Goal: Navigation & Orientation: Find specific page/section

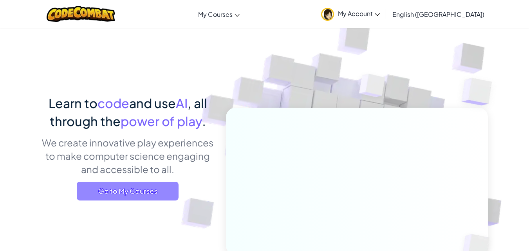
click at [158, 197] on span "Go to My Courses" at bounding box center [128, 191] width 102 height 19
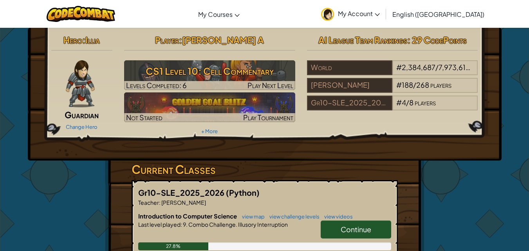
scroll to position [118, 0]
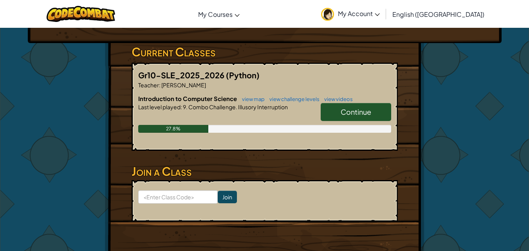
click at [380, 17] on span "My Account" at bounding box center [359, 13] width 42 height 8
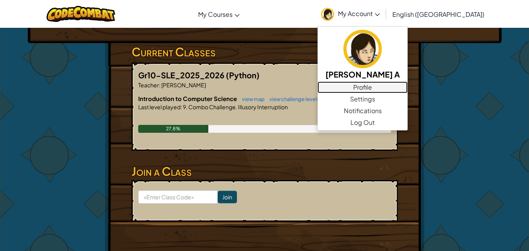
click at [400, 84] on link "Profile" at bounding box center [363, 87] width 90 height 12
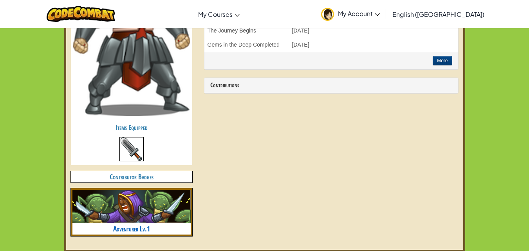
scroll to position [274, 0]
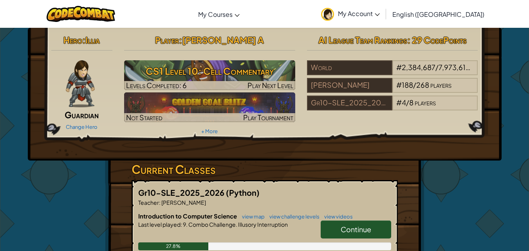
click at [380, 12] on span "My Account" at bounding box center [359, 13] width 42 height 8
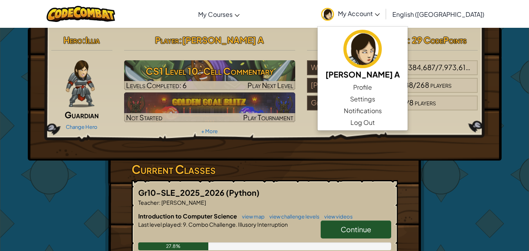
click at [460, 170] on div "Hero : Illia Guardian Change Hero Player : [PERSON_NAME] A CS1 Level 10: Cell C…" at bounding box center [265, 205] width 458 height 355
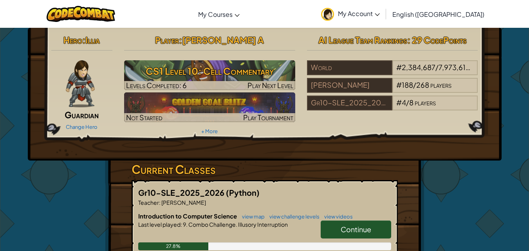
click at [384, 9] on link "My Account" at bounding box center [350, 14] width 67 height 25
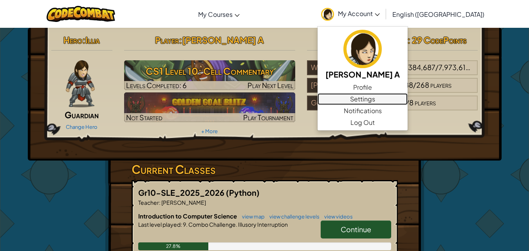
click at [393, 103] on link "Settings" at bounding box center [363, 99] width 90 height 12
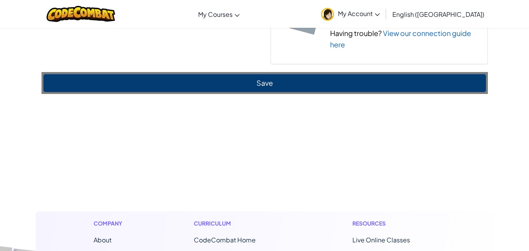
scroll to position [431, 0]
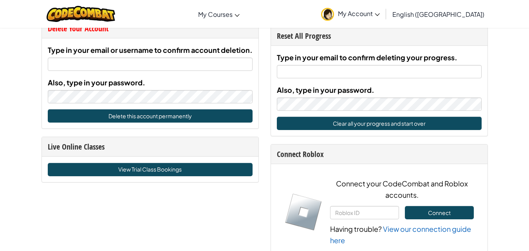
click at [380, 15] on span "My Account" at bounding box center [359, 13] width 42 height 8
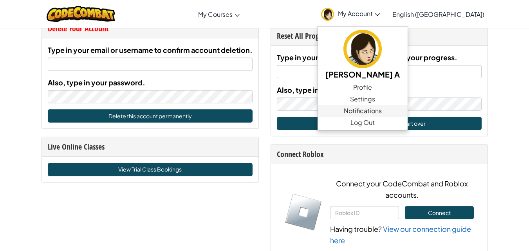
click at [382, 112] on span "Notifications" at bounding box center [363, 110] width 38 height 9
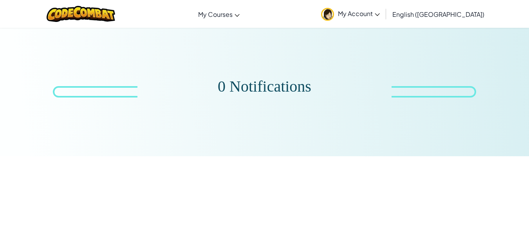
drag, startPoint x: 428, startPoint y: 3, endPoint x: 421, endPoint y: 5, distance: 7.3
click at [384, 4] on link "My Account" at bounding box center [350, 14] width 67 height 25
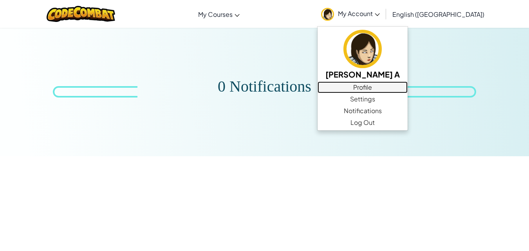
click at [407, 87] on link "Profile" at bounding box center [363, 87] width 90 height 12
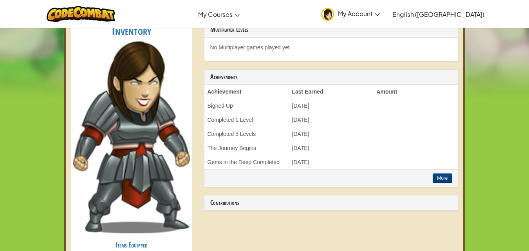
scroll to position [39, 0]
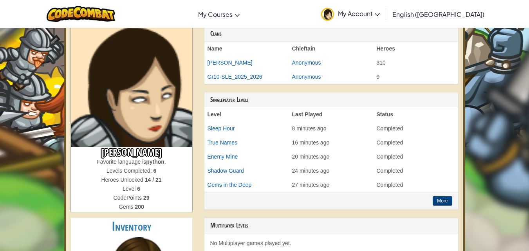
click at [380, 15] on span "My Account" at bounding box center [359, 13] width 42 height 8
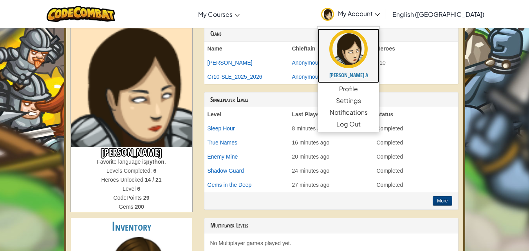
click at [372, 78] on h5 "[PERSON_NAME] A" at bounding box center [349, 75] width 46 height 6
click at [373, 64] on link "[PERSON_NAME] A" at bounding box center [349, 56] width 62 height 54
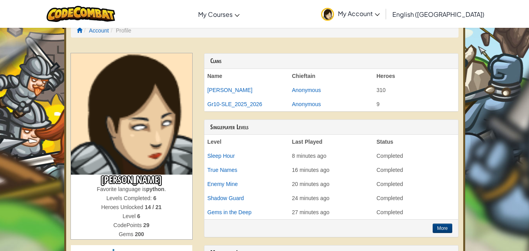
scroll to position [0, 0]
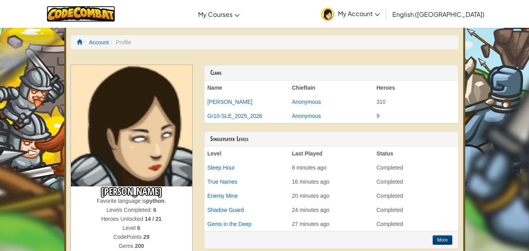
click at [101, 14] on img at bounding box center [81, 14] width 69 height 16
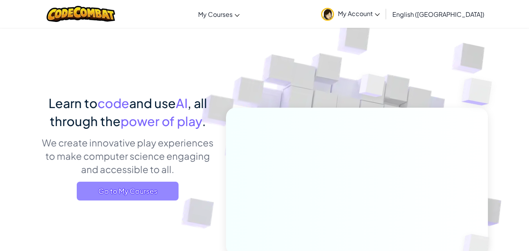
click at [121, 189] on span "Go to My Courses" at bounding box center [128, 191] width 102 height 19
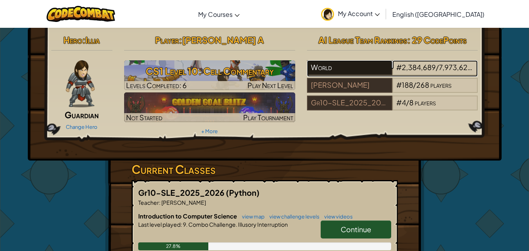
click at [359, 71] on div "World" at bounding box center [349, 67] width 85 height 15
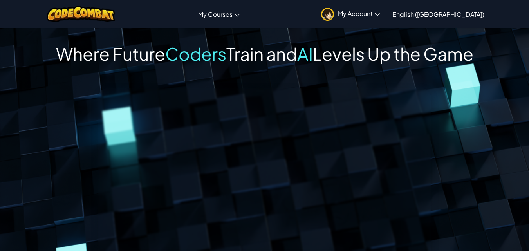
click at [115, 22] on div at bounding box center [81, 14] width 80 height 28
click at [114, 18] on img at bounding box center [81, 14] width 69 height 16
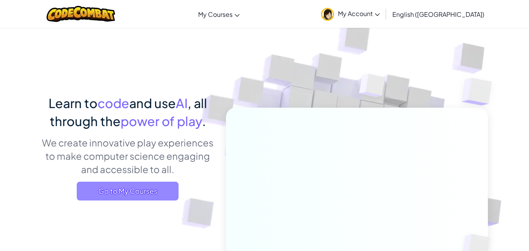
click at [150, 183] on span "Go to My Courses" at bounding box center [128, 191] width 102 height 19
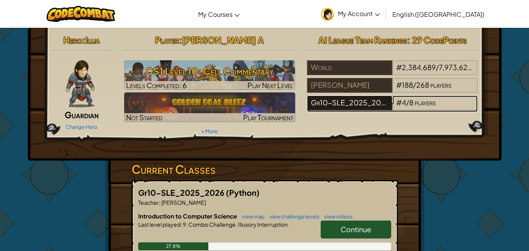
click at [324, 102] on div "Gr10-SLE_2025_2026" at bounding box center [349, 103] width 85 height 15
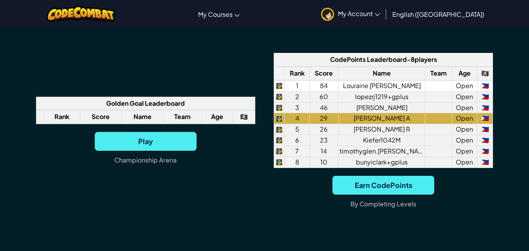
scroll to position [588, 0]
